Goal: Check status

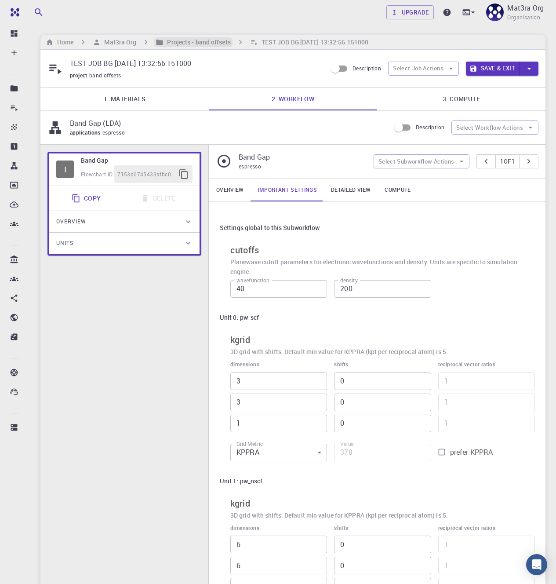
click at [212, 39] on h6 "Projects - band offsets" at bounding box center [197, 42] width 67 height 10
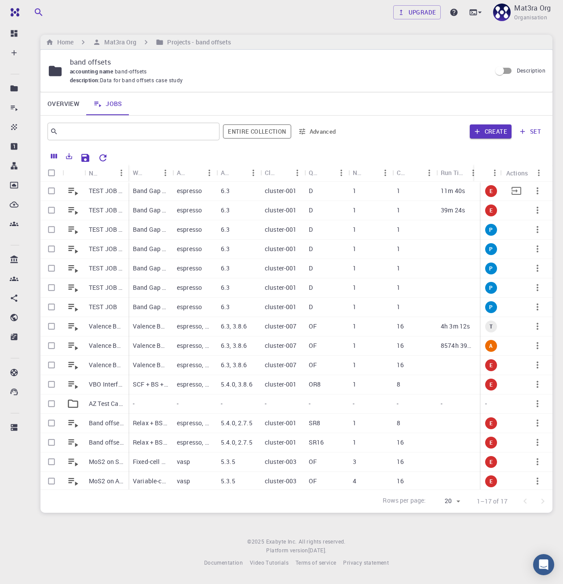
click at [108, 191] on p "TEST JOB BG [DATE] 16:53:18.181000" at bounding box center [106, 190] width 35 height 9
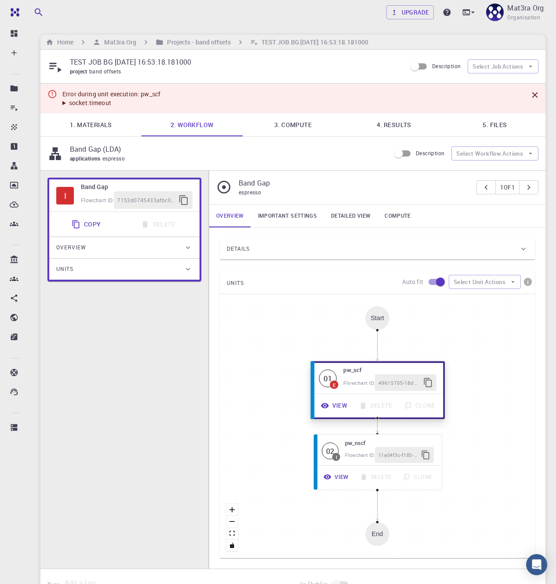
click at [336, 406] on button "View" at bounding box center [335, 405] width 38 height 17
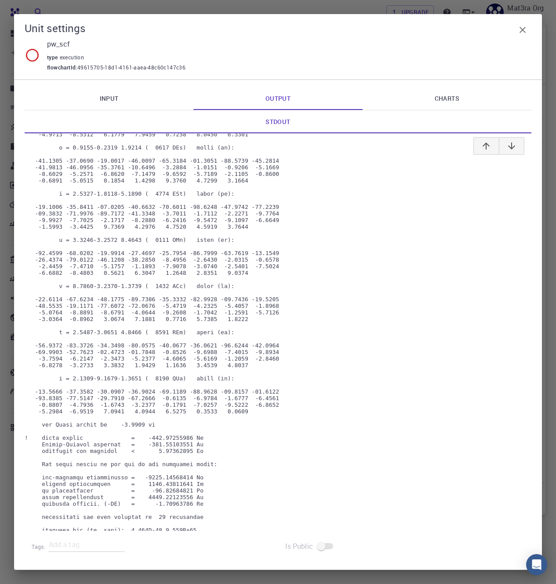
scroll to position [5347, 0]
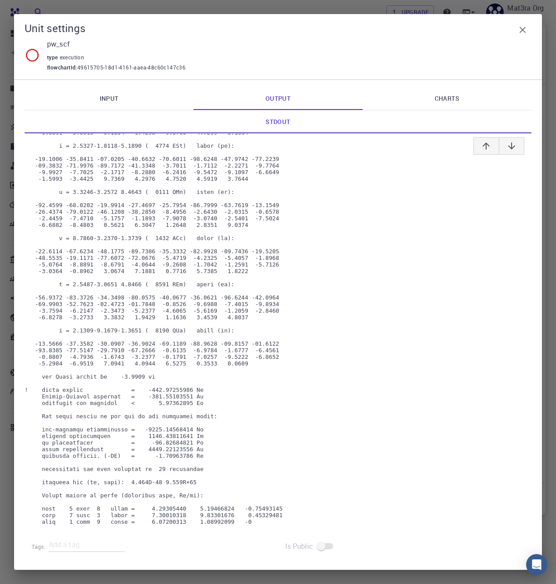
click at [137, 100] on link "Input" at bounding box center [109, 98] width 169 height 23
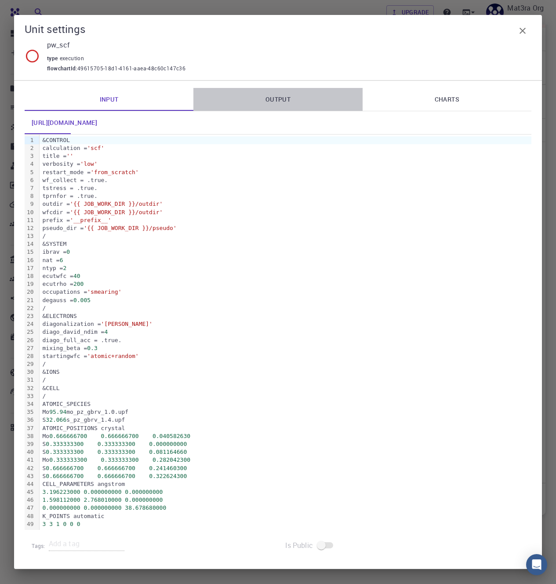
click at [283, 99] on link "Output" at bounding box center [278, 99] width 169 height 23
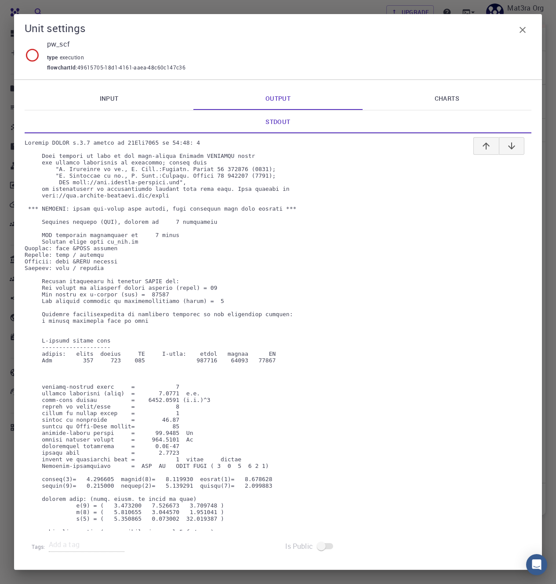
scroll to position [0, 0]
click at [523, 30] on icon "button" at bounding box center [523, 30] width 6 height 6
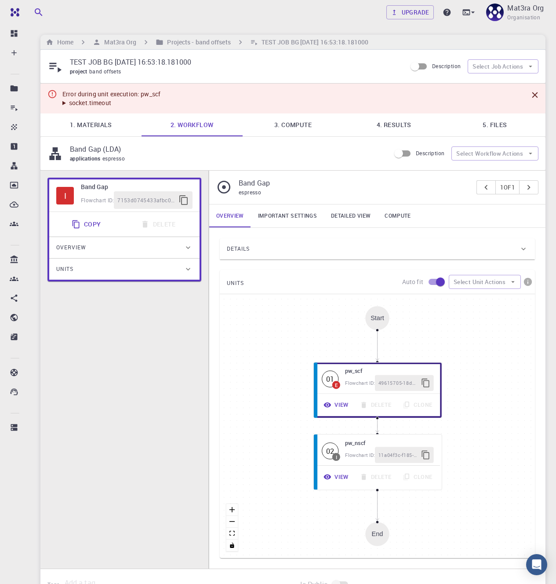
click at [88, 100] on summary "socket.timeout" at bounding box center [111, 103] width 98 height 9
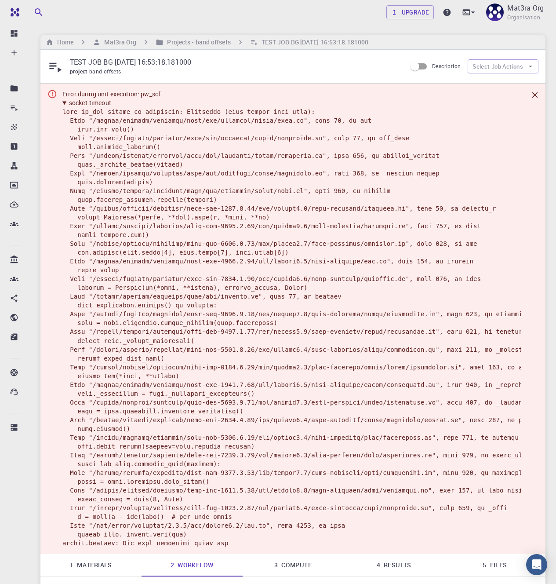
click at [62, 102] on summary "socket.timeout" at bounding box center [291, 103] width 459 height 9
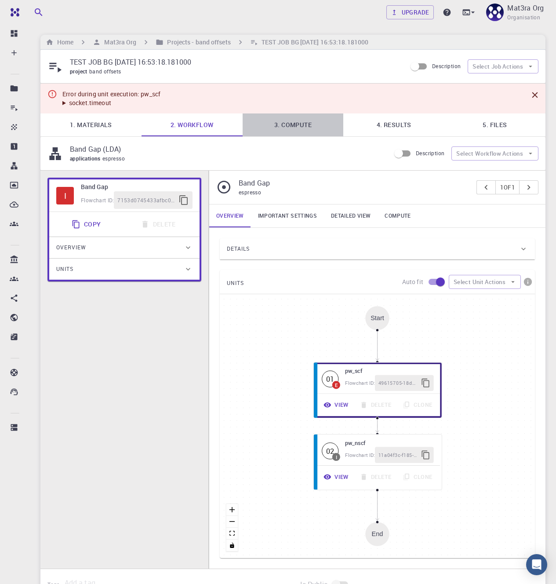
click at [279, 128] on link "3. Compute" at bounding box center [293, 124] width 101 height 23
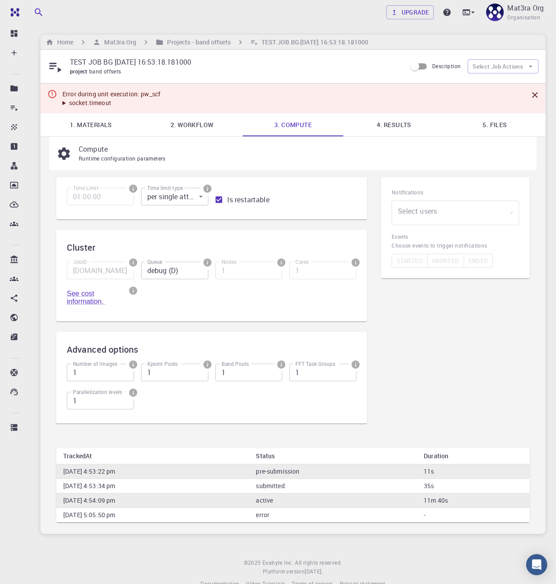
click at [398, 123] on link "4. Results" at bounding box center [393, 124] width 101 height 23
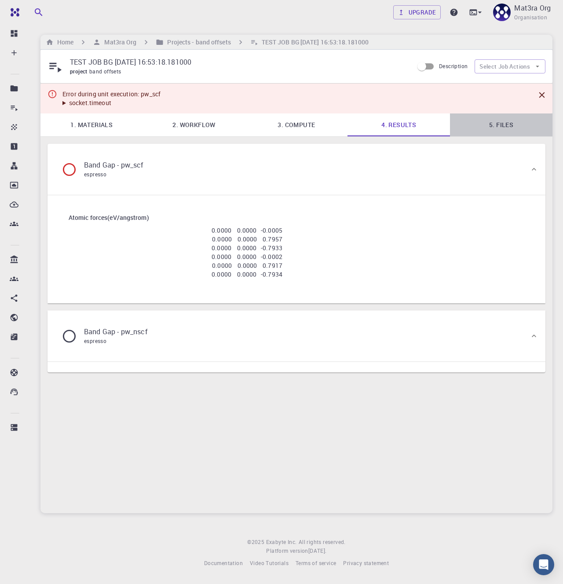
click at [499, 125] on link "5. Files" at bounding box center [501, 124] width 102 height 23
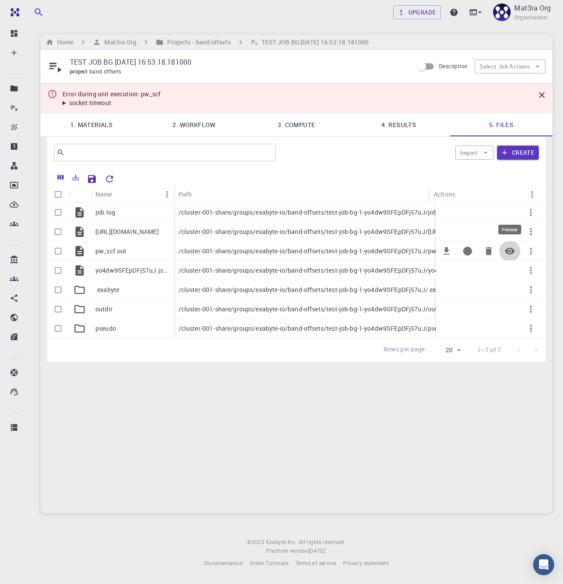
click at [511, 250] on icon "Preview" at bounding box center [510, 251] width 10 height 7
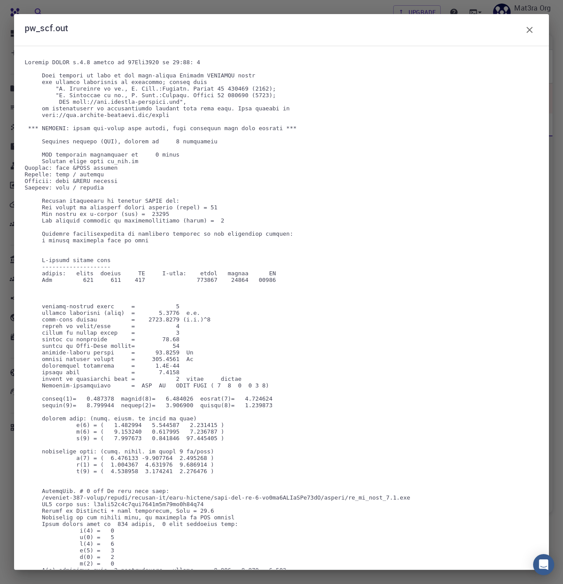
click at [533, 29] on icon "button" at bounding box center [529, 30] width 11 height 11
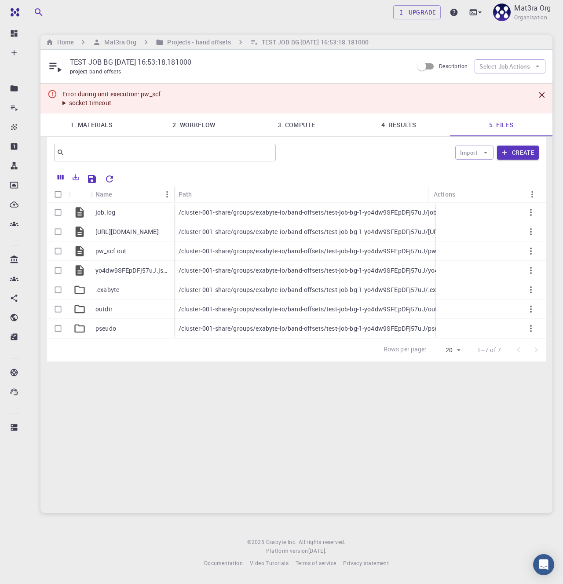
click at [97, 101] on summary "socket.timeout" at bounding box center [111, 103] width 98 height 9
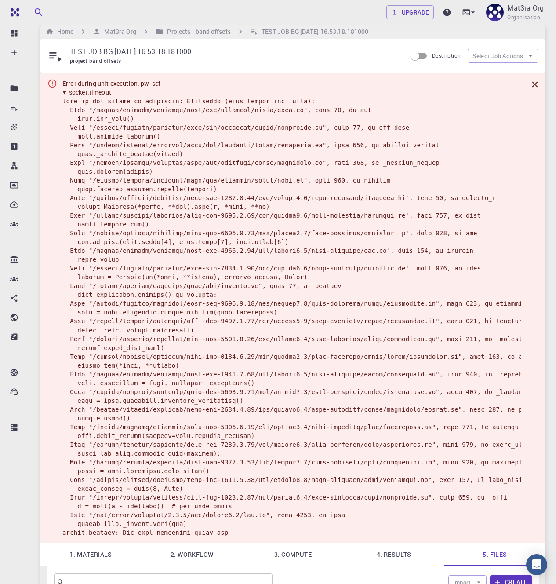
scroll to position [27, 0]
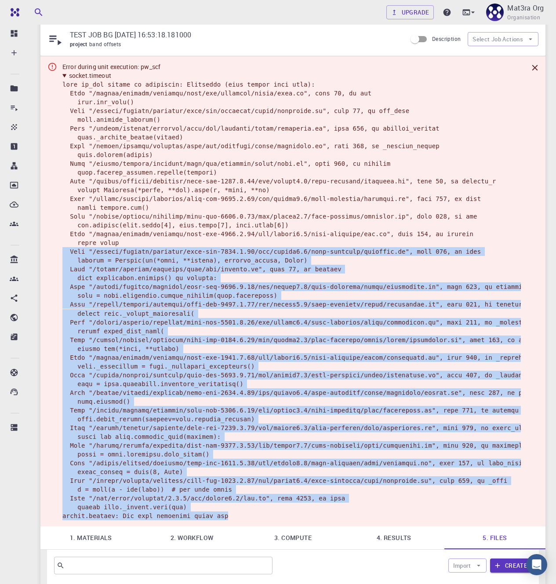
copy code "File "/export/compute/software/rupy-env-2024.8.22/lib/python3.8/site-packages/r…"
drag, startPoint x: 234, startPoint y: 515, endPoint x: 63, endPoint y: 249, distance: 316.0
click at [63, 249] on details "socket.timeout" at bounding box center [291, 295] width 459 height 449
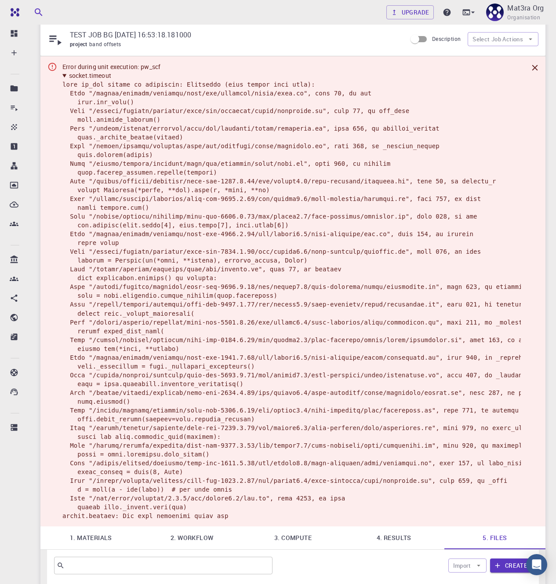
click at [298, 239] on details "socket.timeout" at bounding box center [291, 295] width 459 height 449
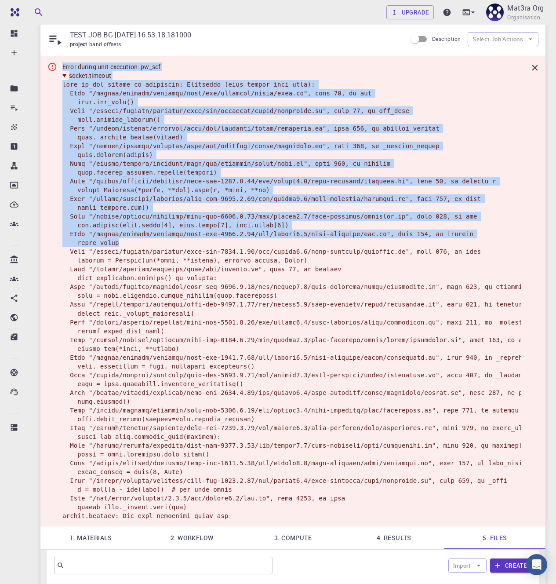
drag, startPoint x: 126, startPoint y: 241, endPoint x: 58, endPoint y: 151, distance: 113.0
click at [58, 151] on div "Error during unit execution: pw_scf socket.timeout" at bounding box center [292, 291] width 505 height 470
copy div "Error during unit execution: pw_scf socket.timeout unit pw_scf raised an except…"
click at [317, 163] on code at bounding box center [328, 300] width 532 height 438
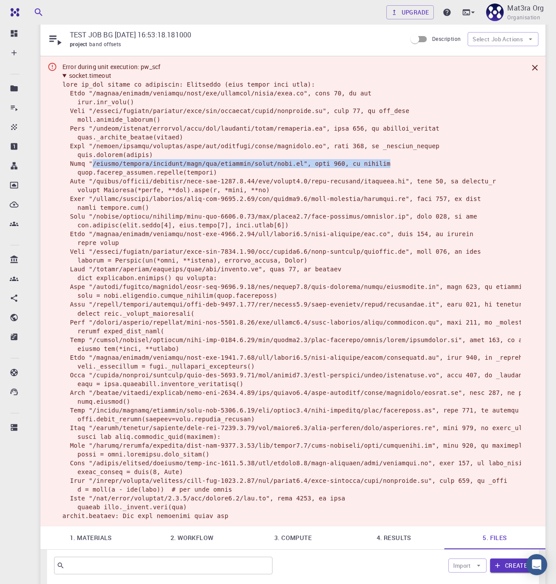
drag, startPoint x: 397, startPoint y: 165, endPoint x: 92, endPoint y: 161, distance: 304.8
click at [92, 161] on details "socket.timeout" at bounding box center [291, 295] width 459 height 449
click at [199, 162] on code at bounding box center [328, 300] width 532 height 438
drag, startPoint x: 93, startPoint y: 163, endPoint x: 302, endPoint y: 166, distance: 209.4
click at [302, 166] on code at bounding box center [328, 300] width 532 height 438
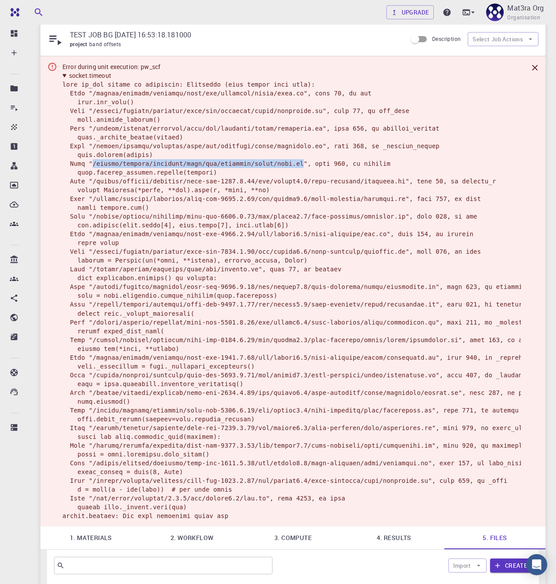
copy code "/export/compute/software/rupy/src/workflow/units/base.py"
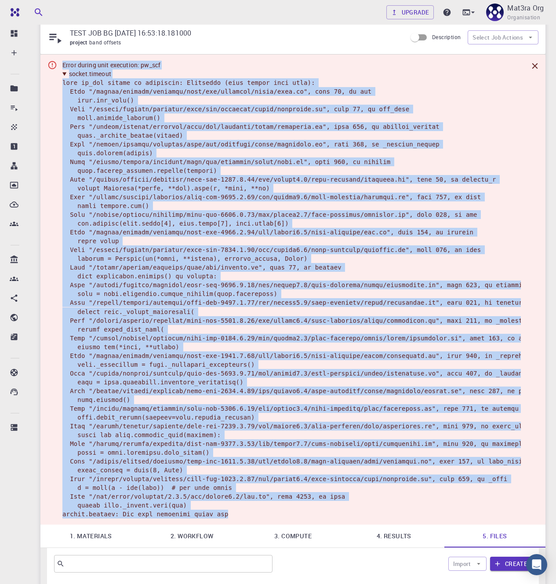
drag, startPoint x: 62, startPoint y: 64, endPoint x: 438, endPoint y: 515, distance: 586.7
click at [438, 515] on div "Error during unit execution: pw_scf socket.timeout" at bounding box center [291, 289] width 459 height 465
copy div "Error during unit execution: pw_scf socket.timeout unit pw_scf raised an except…"
